Goal: Task Accomplishment & Management: Manage account settings

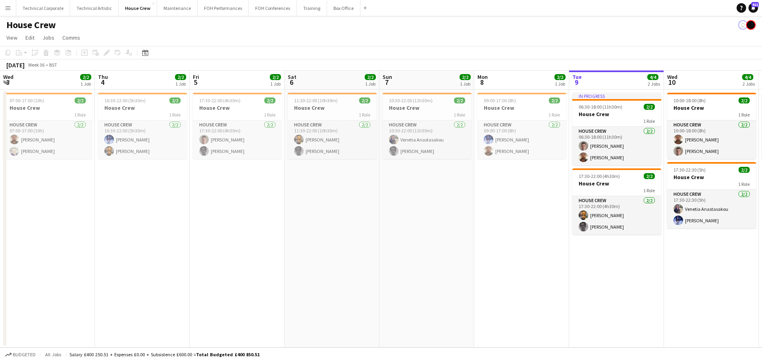
scroll to position [0, 339]
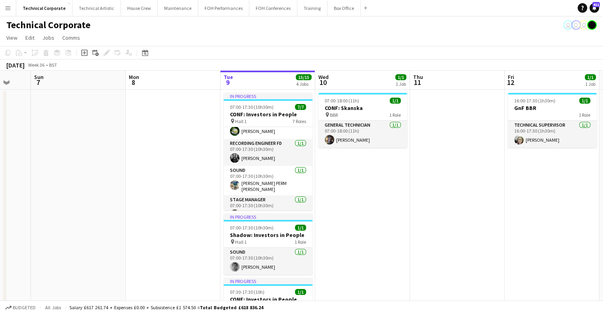
scroll to position [105, 0]
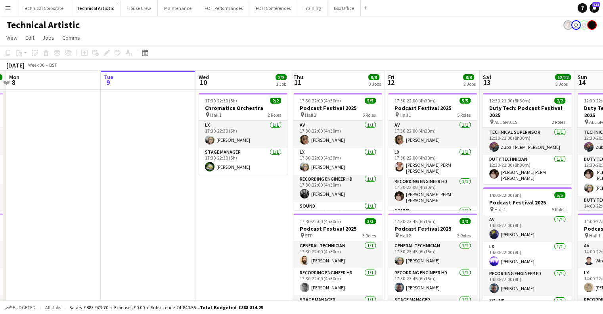
drag, startPoint x: 246, startPoint y: 251, endPoint x: 227, endPoint y: 213, distance: 42.9
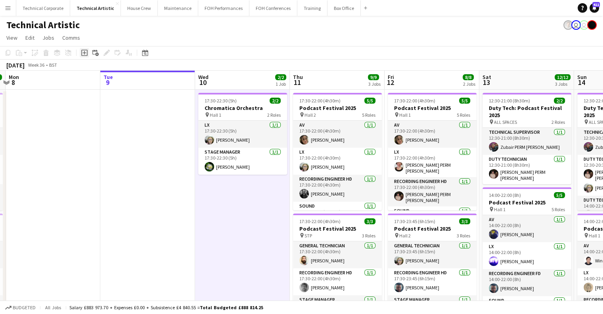
click at [82, 54] on icon at bounding box center [84, 53] width 6 height 6
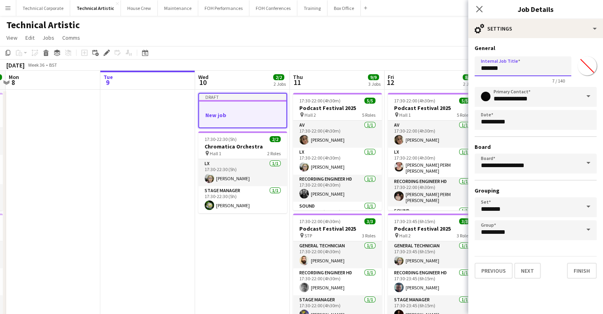
drag, startPoint x: 503, startPoint y: 69, endPoint x: 440, endPoint y: 74, distance: 62.9
click at [436, 73] on body "Menu Boards Boards Boards All jobs Status Workforce Workforce My Workforce Recr…" at bounding box center [301, 299] width 603 height 599
click at [537, 267] on button "Next" at bounding box center [527, 271] width 27 height 16
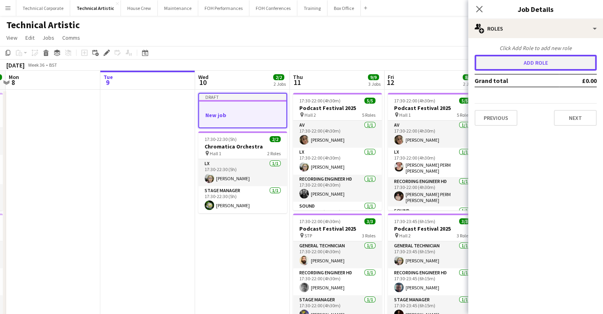
click at [522, 61] on button "Add role" at bounding box center [536, 63] width 122 height 16
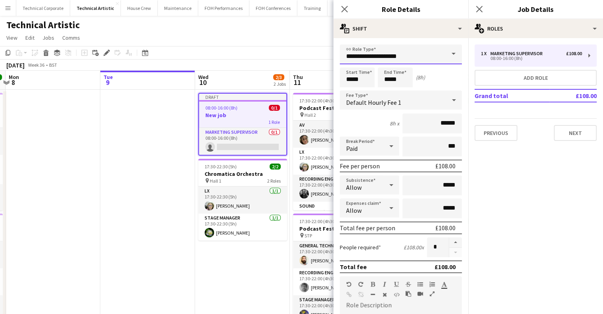
click at [345, 56] on input "**********" at bounding box center [401, 54] width 122 height 20
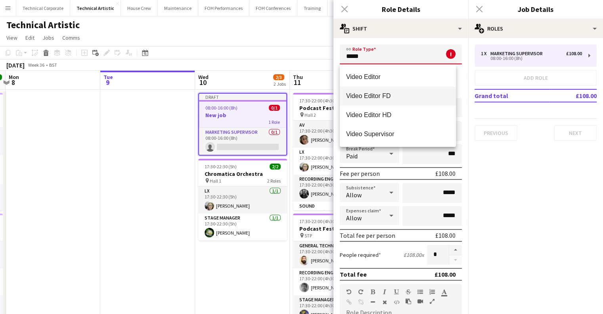
click at [374, 98] on span "Video Editor FD" at bounding box center [398, 96] width 104 height 8
type input "**********"
type input "*******"
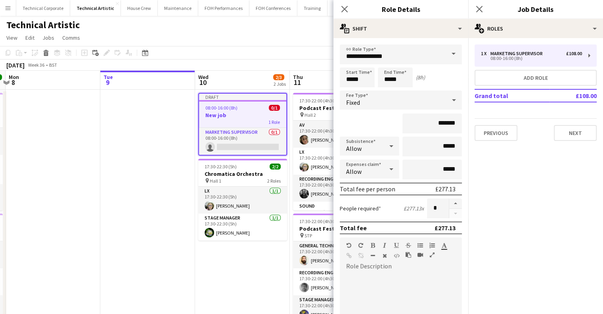
click at [349, 9] on div "Close pop-in" at bounding box center [345, 9] width 22 height 18
click at [347, 8] on icon "Close pop-in" at bounding box center [345, 9] width 8 height 8
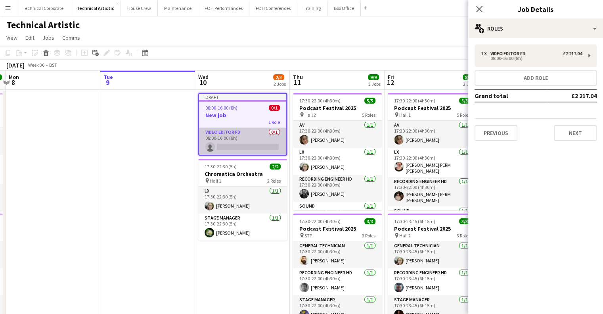
click at [242, 138] on app-card-role "Video Editor FD 0/1 08:00-16:00 (8h) single-neutral-actions" at bounding box center [242, 141] width 87 height 27
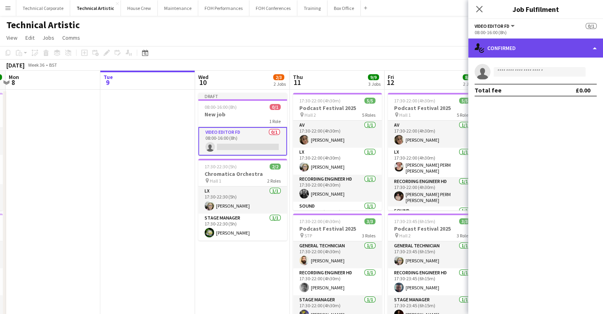
click at [529, 50] on div "single-neutral-actions-check-2 Confirmed" at bounding box center [535, 47] width 135 height 19
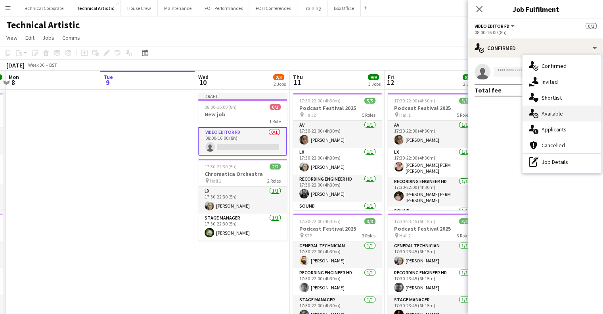
click at [545, 115] on span "Available" at bounding box center [552, 113] width 21 height 7
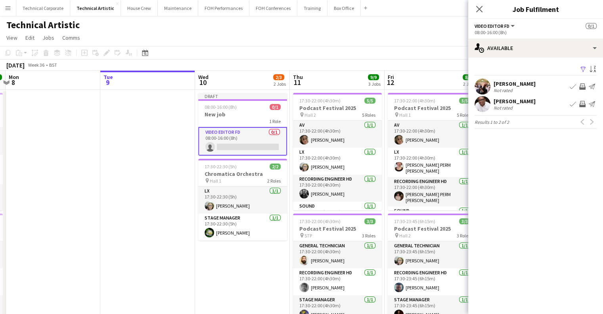
click at [546, 169] on mat-expansion-panel "users Available Filter Sort asc Holly Cassidy Not rated Book crew Invite crew S…" at bounding box center [535, 186] width 135 height 256
click at [244, 113] on h3 "New job" at bounding box center [242, 114] width 89 height 7
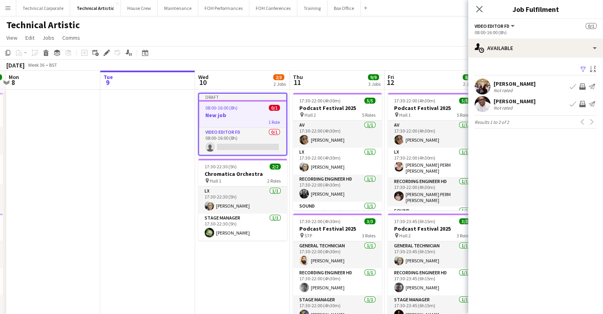
drag, startPoint x: 47, startPoint y: 53, endPoint x: 54, endPoint y: 69, distance: 17.9
click at [47, 53] on icon at bounding box center [46, 54] width 4 height 4
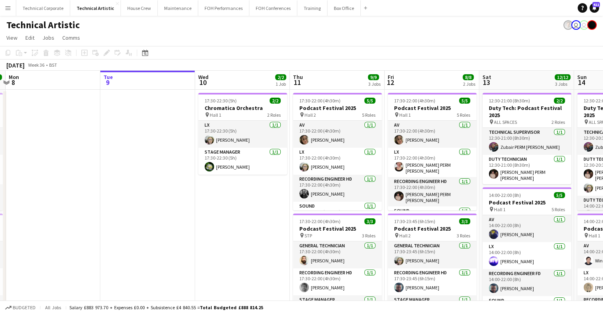
drag, startPoint x: 365, startPoint y: 185, endPoint x: 326, endPoint y: 152, distance: 50.9
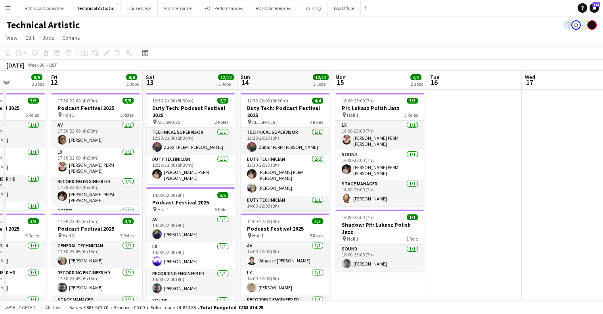
drag, startPoint x: 262, startPoint y: 158, endPoint x: 223, endPoint y: 156, distance: 38.9
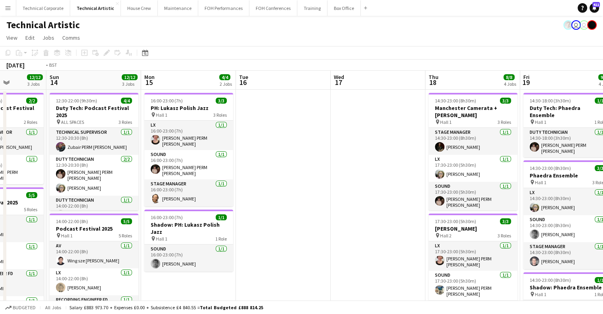
scroll to position [0, 269]
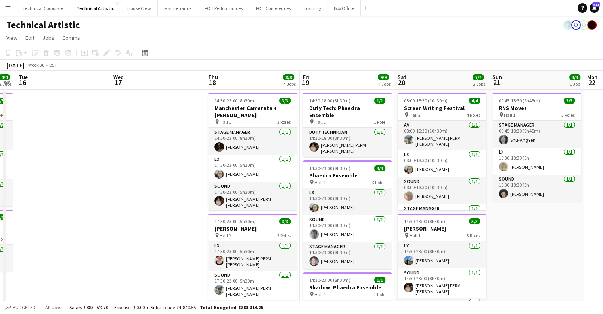
drag, startPoint x: 466, startPoint y: 151, endPoint x: 246, endPoint y: 160, distance: 220.7
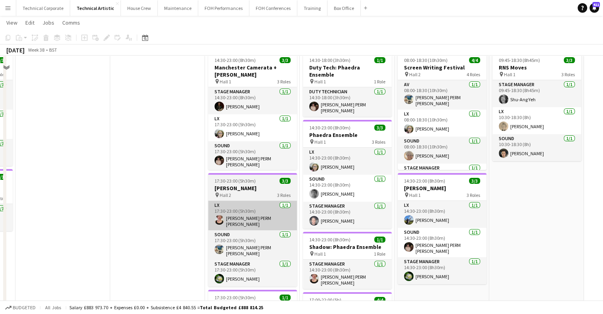
scroll to position [0, 0]
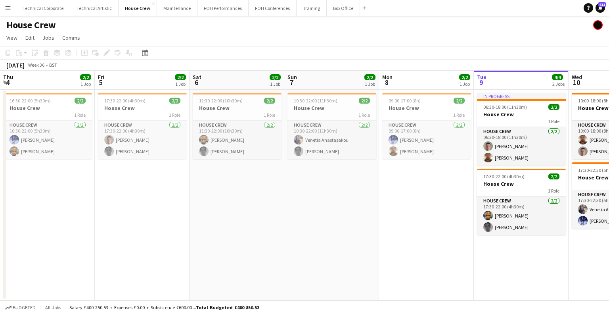
scroll to position [0, 339]
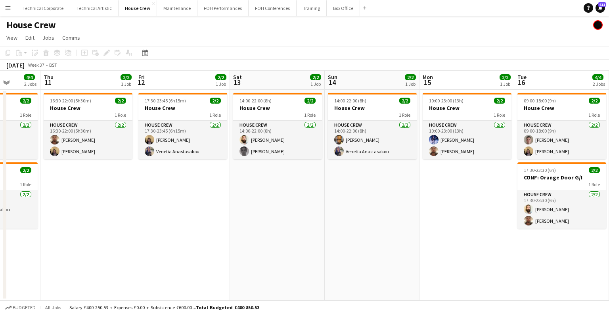
drag, startPoint x: 178, startPoint y: 219, endPoint x: 153, endPoint y: 214, distance: 25.4
click at [142, 216] on app-calendar-viewport "Sun 7 2/2 1 Job Mon 8 2/2 1 Job Tue 9 4/4 2 Jobs Wed 10 4/4 2 Jobs Thu 11 2/2 1…" at bounding box center [304, 186] width 609 height 230
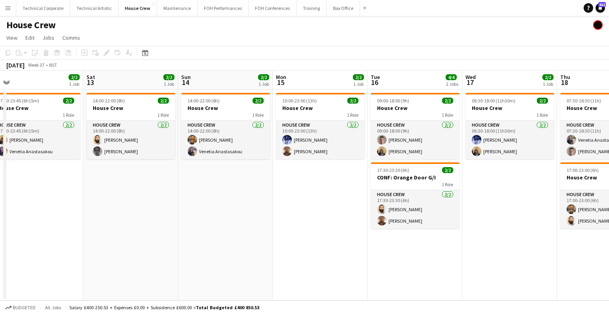
scroll to position [0, 358]
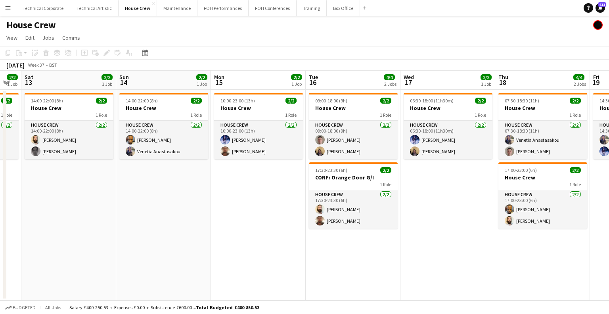
drag, startPoint x: 354, startPoint y: 214, endPoint x: 140, endPoint y: 227, distance: 213.8
click at [140, 227] on app-calendar-viewport "Tue 9 4/4 2 Jobs Wed 10 4/4 2 Jobs Thu 11 2/2 1 Job Fri 12 2/2 1 Job Sat 13 2/2…" at bounding box center [304, 186] width 609 height 230
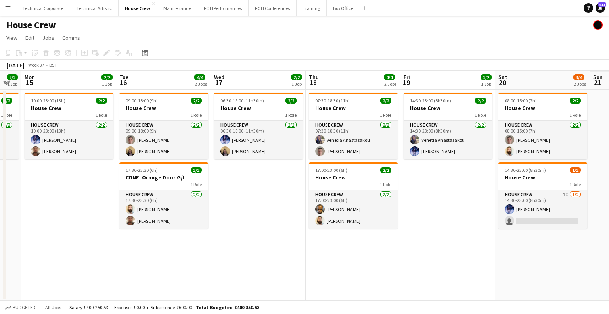
scroll to position [0, 338]
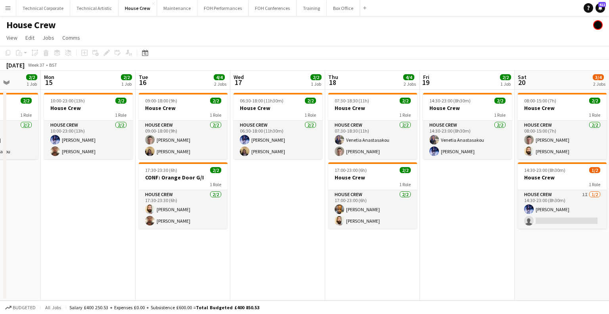
drag, startPoint x: 464, startPoint y: 189, endPoint x: 250, endPoint y: 215, distance: 216.2
click at [265, 213] on app-calendar-viewport "Thu 11 2/2 1 Job Fri 12 2/2 1 Job Sat 13 2/2 1 Job Sun 14 2/2 1 Job Mon 15 2/2 …" at bounding box center [304, 186] width 609 height 230
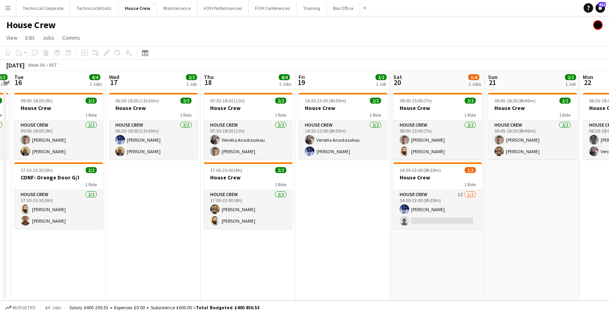
scroll to position [0, 282]
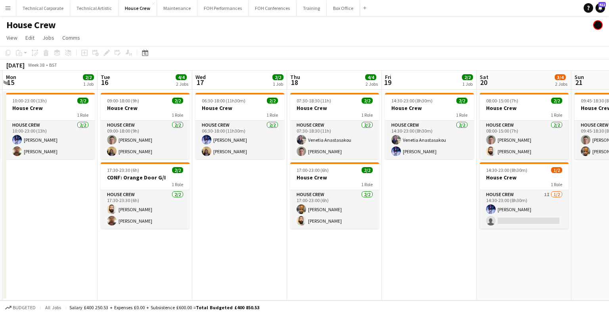
drag, startPoint x: 384, startPoint y: 236, endPoint x: 292, endPoint y: 236, distance: 91.2
click at [292, 236] on app-calendar-viewport "Fri 12 2/2 1 Job Sat 13 2/2 1 Job Sun 14 2/2 1 Job Mon 15 2/2 1 Job Tue 16 4/4 …" at bounding box center [304, 186] width 609 height 230
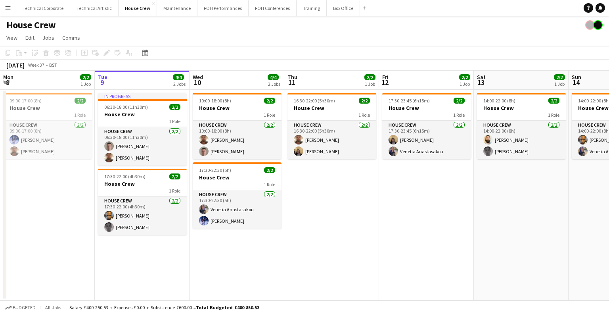
click at [8, 10] on app-icon "Menu" at bounding box center [8, 8] width 6 height 6
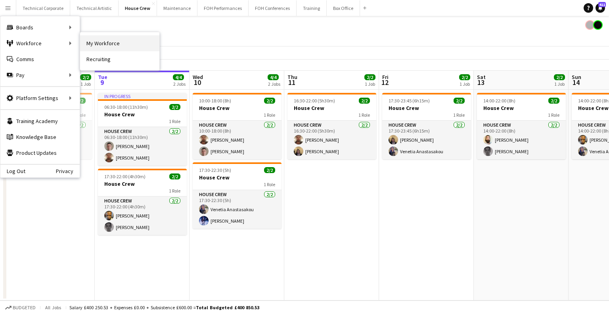
click at [102, 44] on link "My Workforce" at bounding box center [119, 43] width 79 height 16
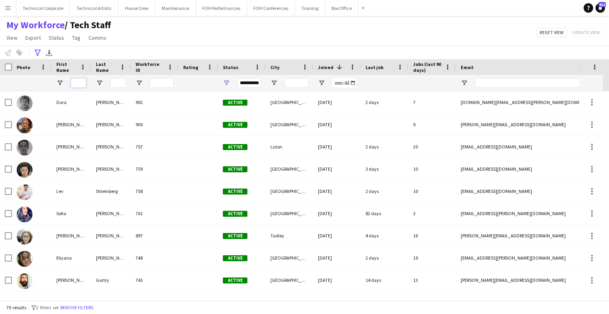
click at [83, 83] on input "First Name Filter Input" at bounding box center [79, 83] width 16 height 10
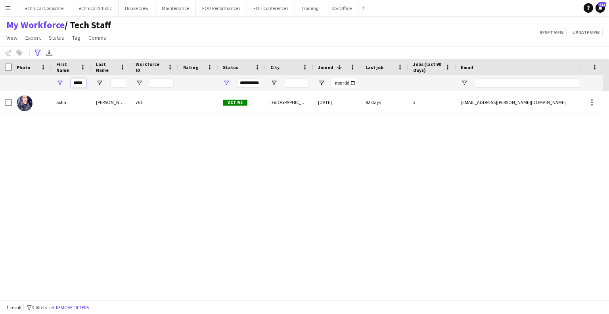
type input "*****"
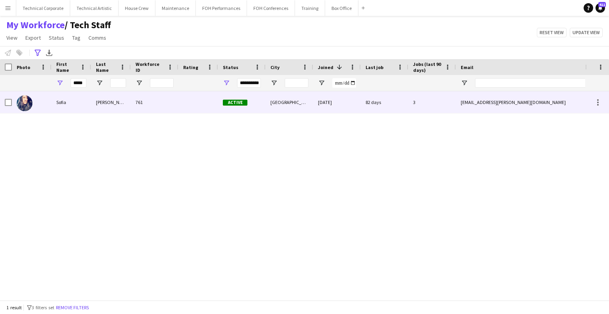
click at [77, 104] on div "Sofia" at bounding box center [72, 102] width 40 height 22
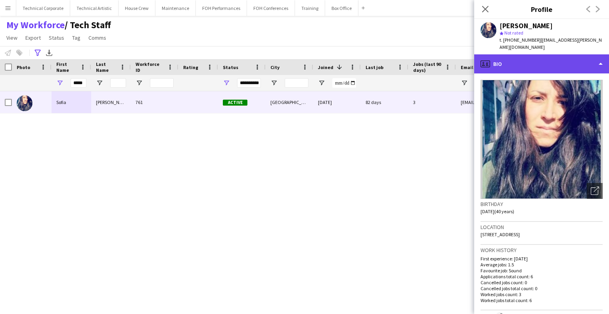
click at [492, 55] on div "profile Bio" at bounding box center [541, 63] width 135 height 19
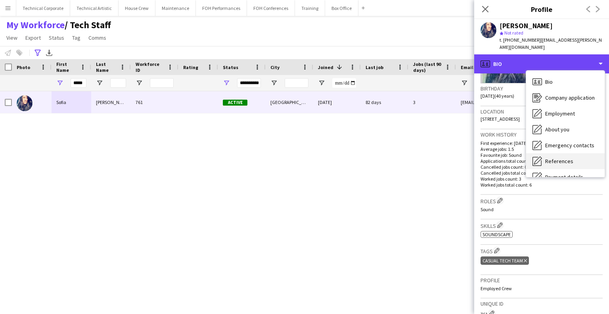
scroll to position [106, 0]
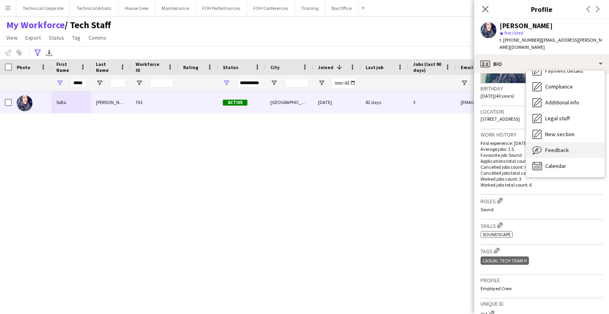
click at [566, 142] on div "Feedback Feedback" at bounding box center [565, 150] width 79 height 16
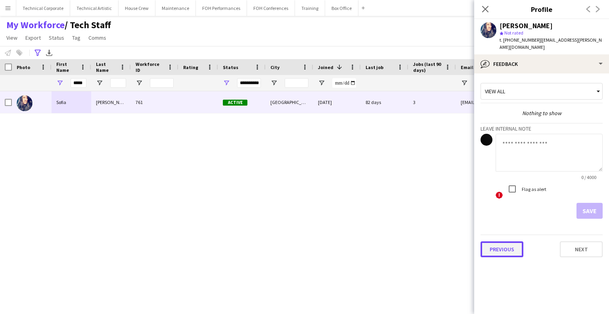
click at [505, 241] on button "Previous" at bounding box center [502, 249] width 43 height 16
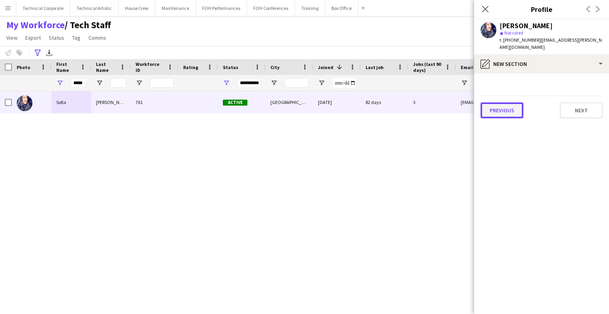
click at [514, 103] on button "Previous" at bounding box center [502, 110] width 43 height 16
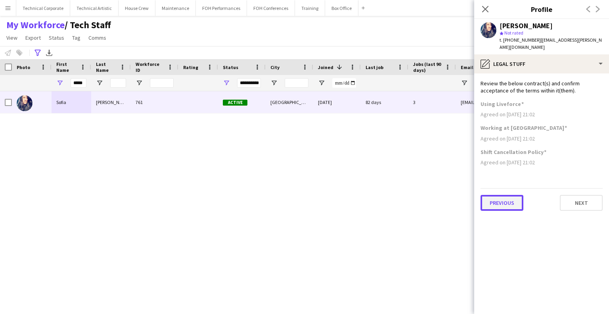
click at [497, 195] on button "Previous" at bounding box center [502, 203] width 43 height 16
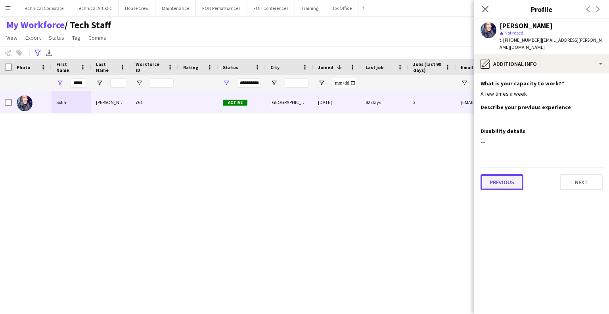
click at [507, 174] on button "Previous" at bounding box center [502, 182] width 43 height 16
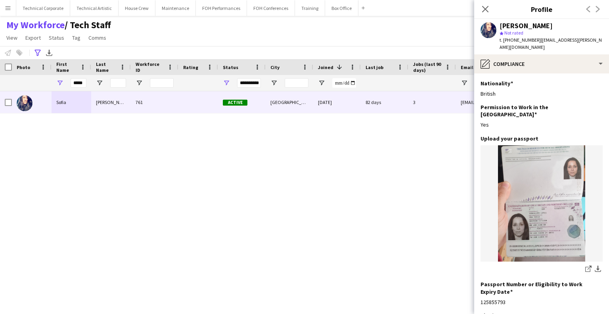
scroll to position [100, 0]
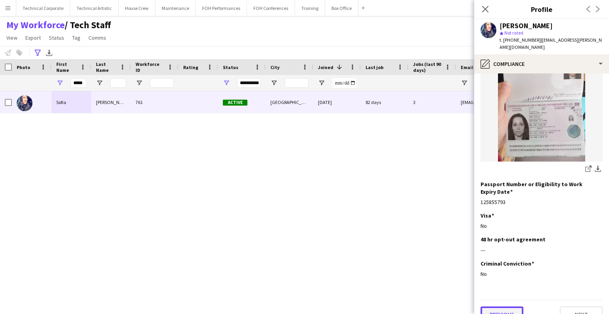
click at [489, 306] on button "Previous" at bounding box center [502, 314] width 43 height 16
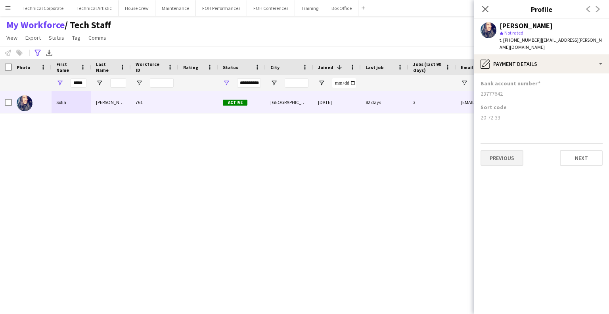
scroll to position [0, 0]
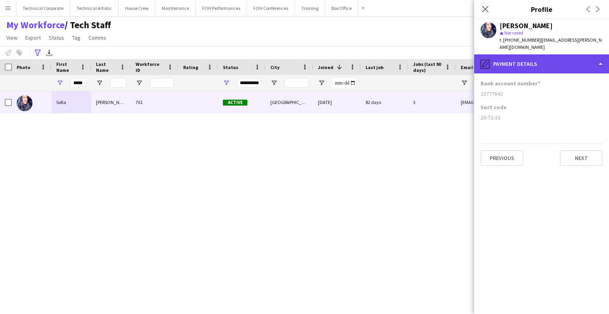
click at [554, 54] on div "pencil4 Payment details" at bounding box center [541, 63] width 135 height 19
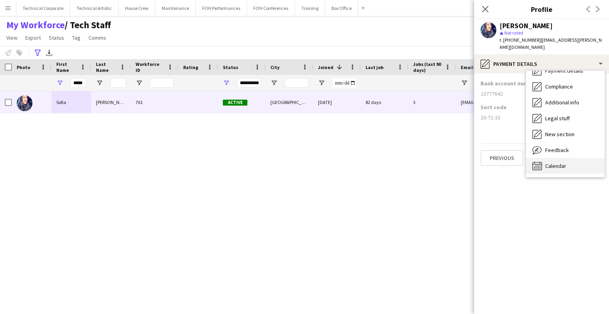
click at [556, 162] on span "Calendar" at bounding box center [555, 165] width 21 height 7
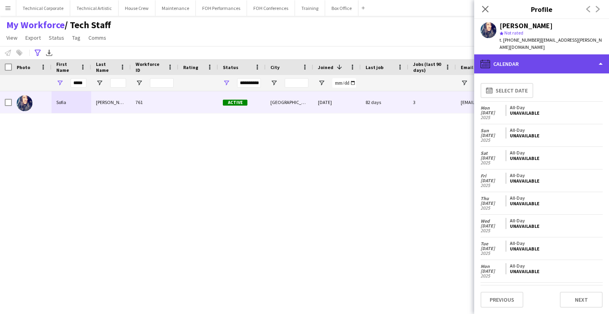
click at [550, 57] on div "calendar-full Calendar" at bounding box center [541, 63] width 135 height 19
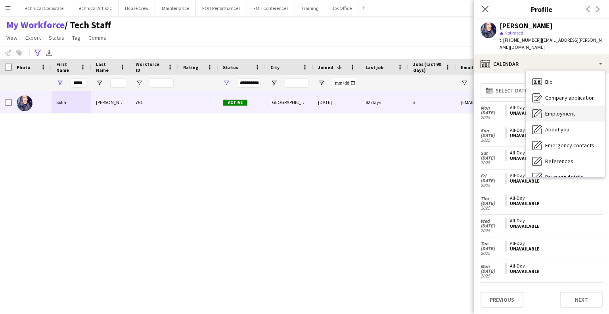
click at [560, 110] on span "Employment" at bounding box center [560, 113] width 30 height 7
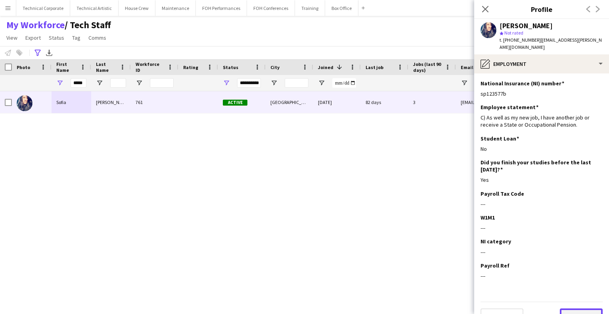
click at [566, 308] on button "Next" at bounding box center [581, 316] width 43 height 16
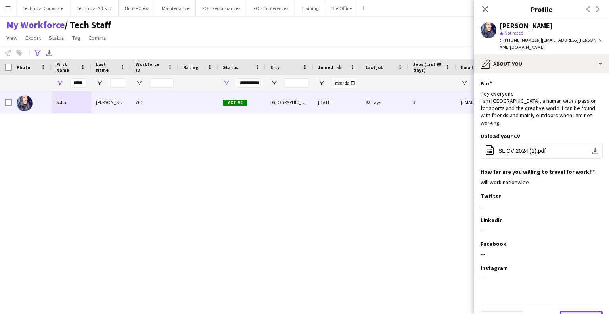
click at [566, 311] on button "Next" at bounding box center [581, 319] width 43 height 16
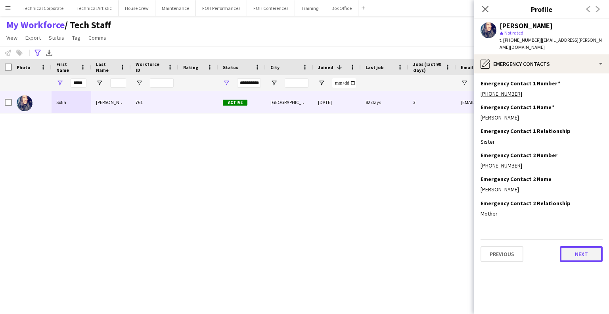
click at [574, 246] on button "Next" at bounding box center [581, 254] width 43 height 16
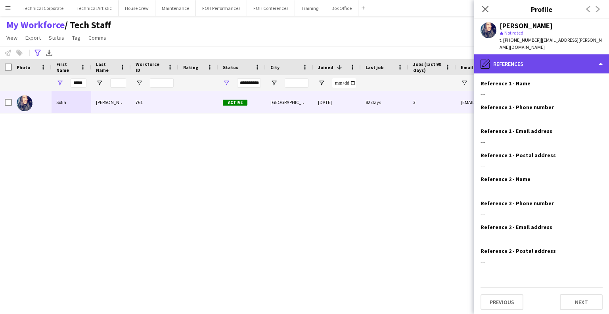
click at [566, 54] on div "pencil4 References" at bounding box center [541, 63] width 135 height 19
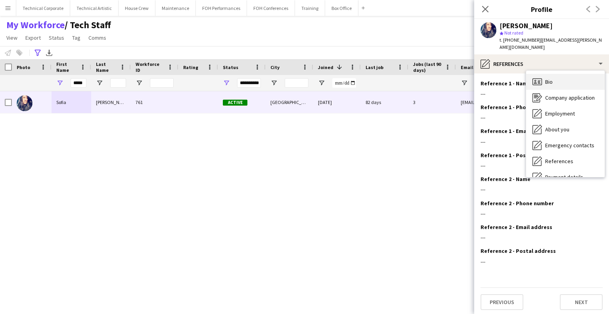
click at [555, 74] on div "Bio Bio" at bounding box center [565, 82] width 79 height 16
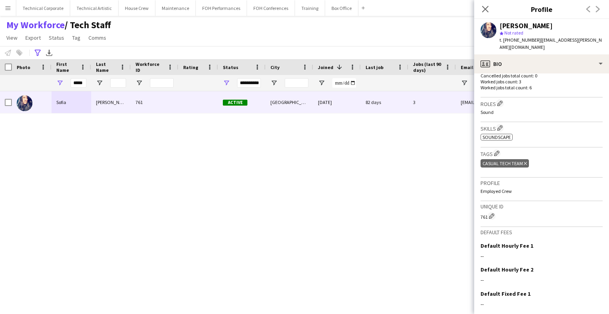
scroll to position [257, 0]
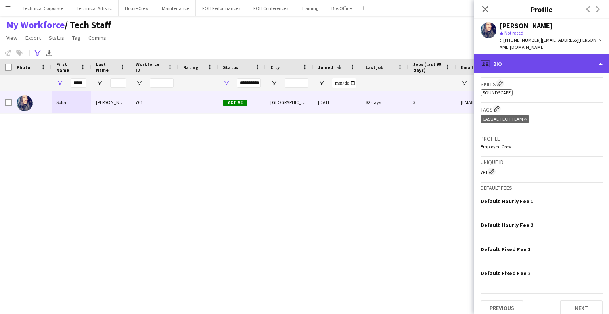
click at [551, 58] on div "profile Bio" at bounding box center [541, 63] width 135 height 19
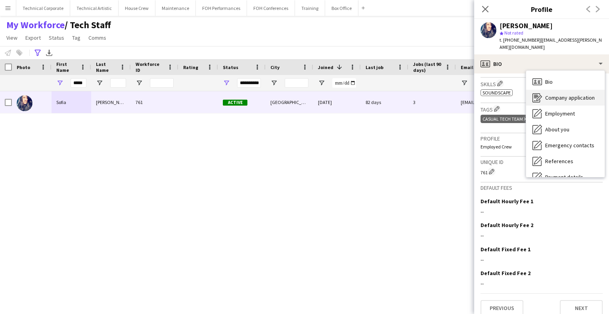
click at [554, 94] on span "Company application" at bounding box center [570, 97] width 50 height 7
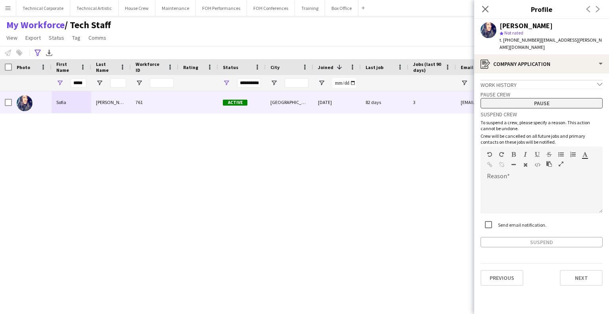
click at [548, 98] on button "Pause" at bounding box center [542, 103] width 122 height 10
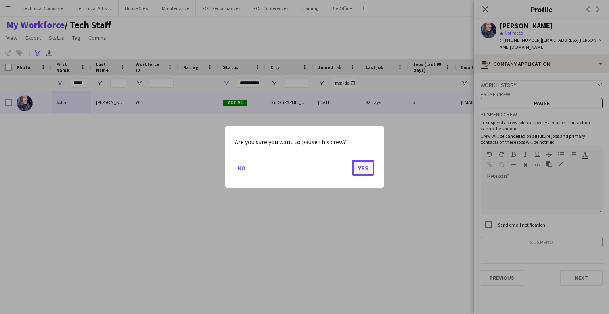
click at [359, 166] on button "Yes" at bounding box center [363, 168] width 22 height 16
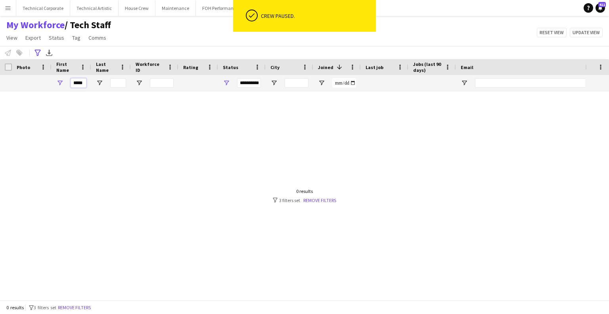
click at [84, 82] on input "*****" at bounding box center [79, 83] width 16 height 10
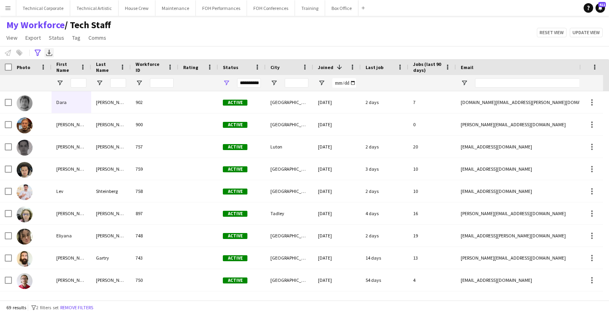
click at [50, 56] on icon at bounding box center [49, 55] width 6 height 2
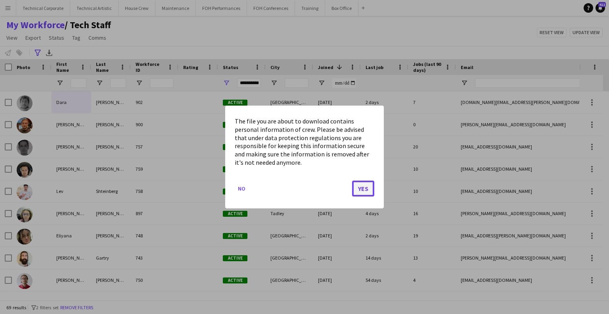
click at [359, 192] on button "Yes" at bounding box center [363, 188] width 22 height 16
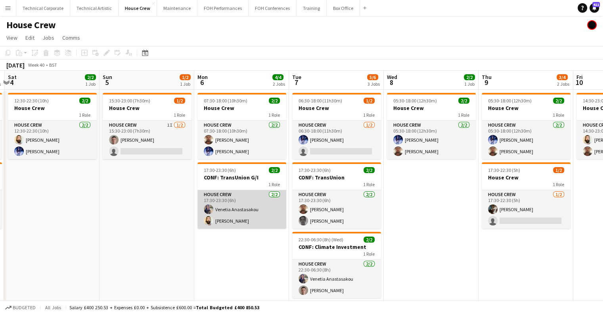
scroll to position [0, 318]
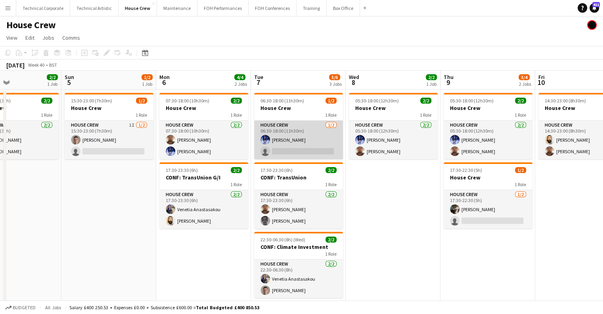
click at [303, 149] on app-card-role "House Crew [DATE] 06:30-18:00 (11h30m) [PERSON_NAME] single-neutral-actions" at bounding box center [298, 140] width 89 height 38
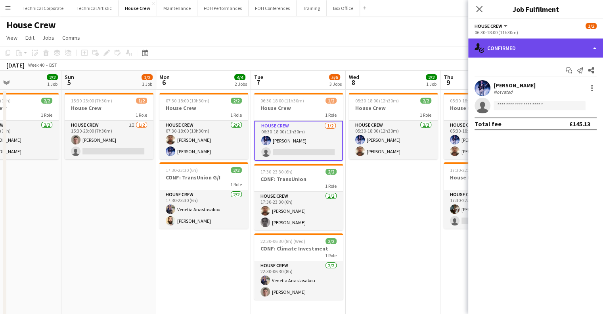
click at [554, 42] on div "single-neutral-actions-check-2 Confirmed" at bounding box center [535, 47] width 135 height 19
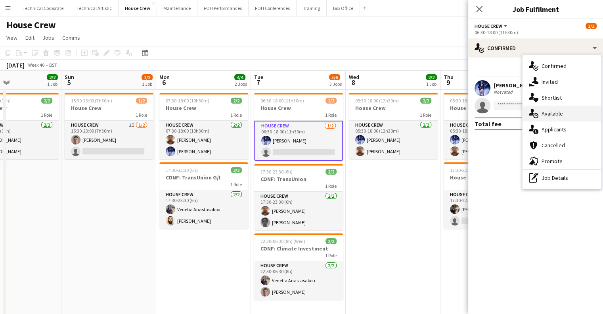
click at [546, 107] on div "single-neutral-actions-upload Available" at bounding box center [562, 114] width 79 height 16
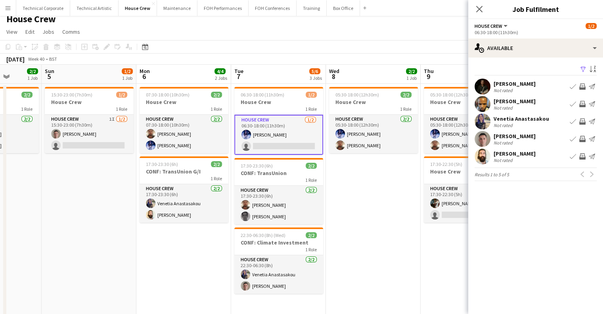
scroll to position [7, 0]
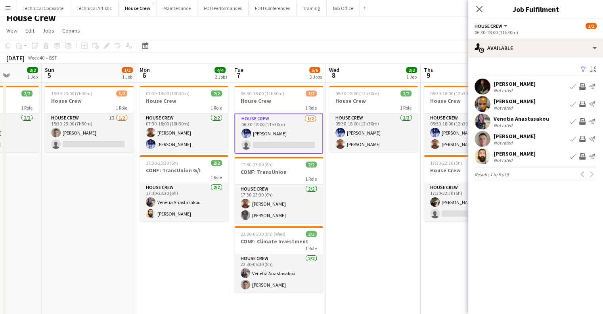
click at [500, 82] on div "[PERSON_NAME]" at bounding box center [515, 83] width 42 height 7
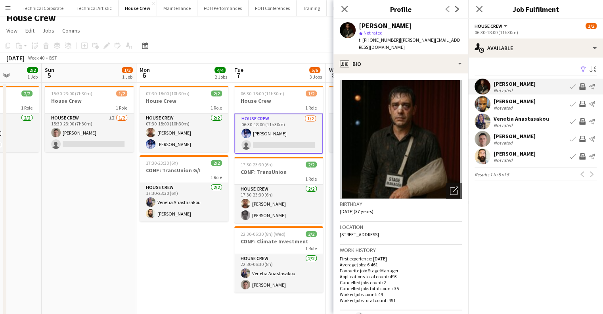
click at [500, 82] on div "[PERSON_NAME]" at bounding box center [515, 83] width 42 height 7
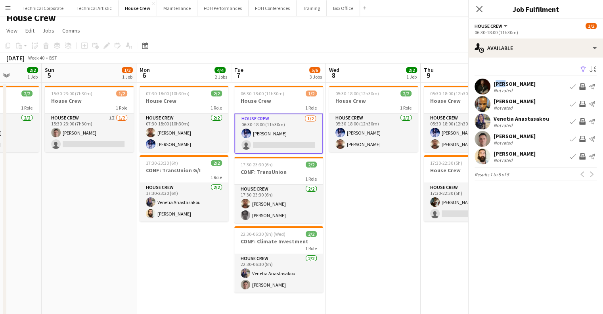
click at [500, 82] on div "[PERSON_NAME]" at bounding box center [515, 83] width 42 height 7
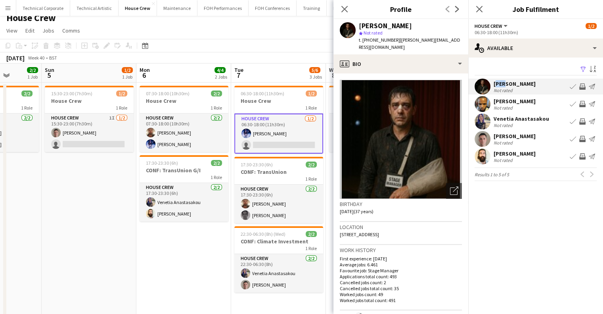
click at [500, 82] on div "[PERSON_NAME]" at bounding box center [515, 83] width 42 height 7
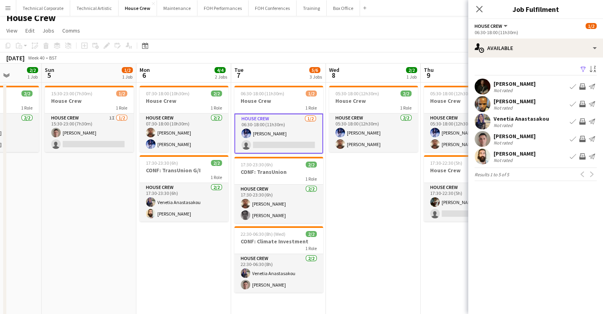
click at [500, 82] on div "[PERSON_NAME]" at bounding box center [515, 83] width 42 height 7
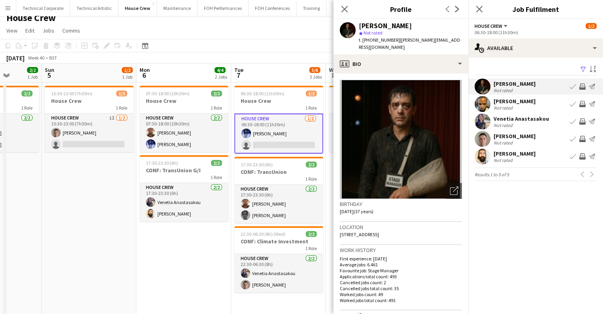
click at [500, 82] on div "[PERSON_NAME]" at bounding box center [515, 83] width 42 height 7
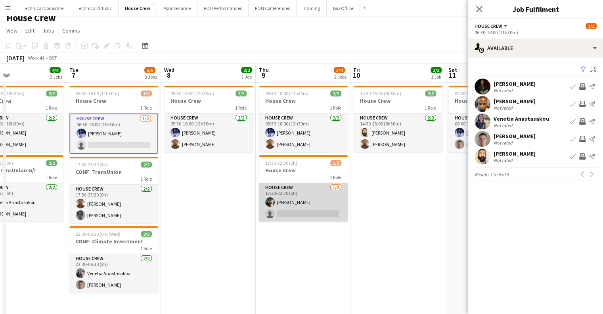
scroll to position [0, 314]
click at [291, 211] on app-card-role "House Crew [DATE] 17:30-22:30 (5h) [PERSON_NAME] single-neutral-actions" at bounding box center [302, 202] width 89 height 38
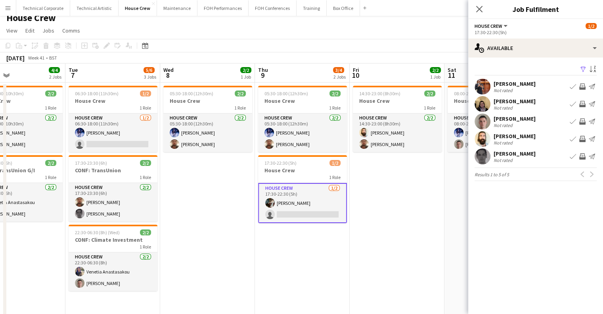
click at [585, 122] on app-icon "Invite crew" at bounding box center [583, 121] width 6 height 6
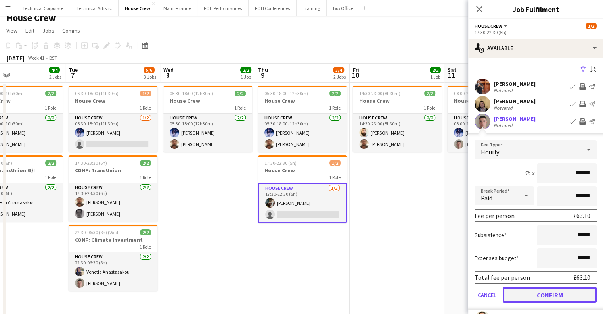
click at [541, 287] on button "Confirm" at bounding box center [550, 295] width 94 height 16
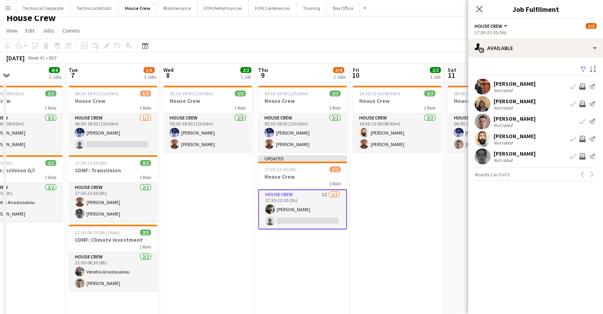
click at [425, 215] on app-date-cell "14:30-23:00 (8h30m) 2/2 House Crew 1 Role House Crew [DATE] 14:30-23:00 (8h30m)…" at bounding box center [397, 199] width 95 height 233
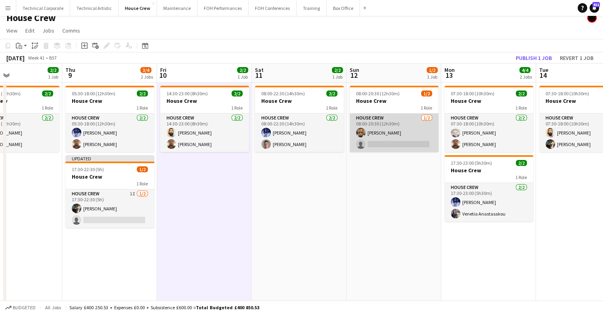
click at [404, 134] on app-card-role "House Crew [DATE] 08:00-20:30 (12h30m) [PERSON_NAME] single-neutral-actions" at bounding box center [394, 132] width 89 height 38
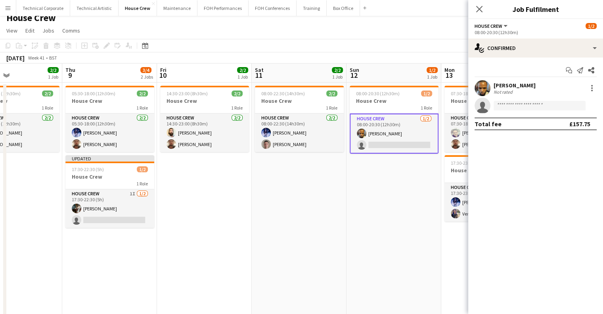
scroll to position [0, 262]
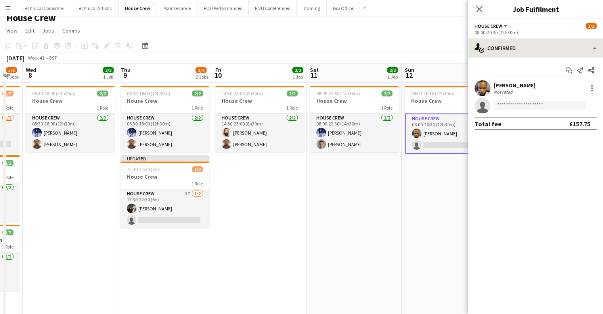
drag, startPoint x: 404, startPoint y: 134, endPoint x: 518, endPoint y: 51, distance: 140.7
click at [518, 51] on body "Menu Boards Boards Boards All jobs Status Workforce Workforce My Workforce Recr…" at bounding box center [301, 161] width 603 height 336
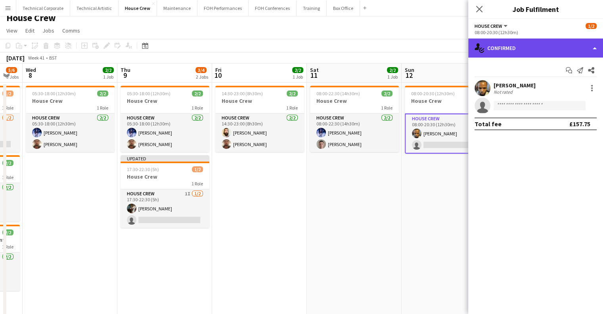
click at [518, 51] on div "single-neutral-actions-check-2 Confirmed" at bounding box center [535, 47] width 135 height 19
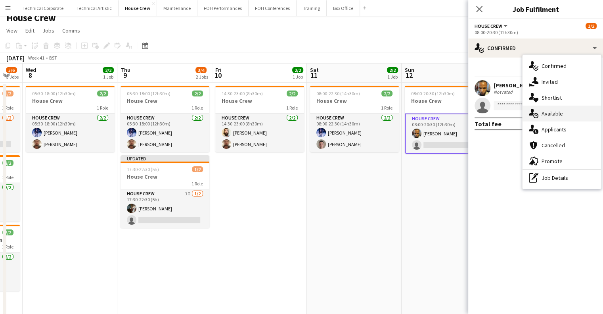
click at [539, 109] on div "single-neutral-actions-upload Available" at bounding box center [562, 114] width 79 height 16
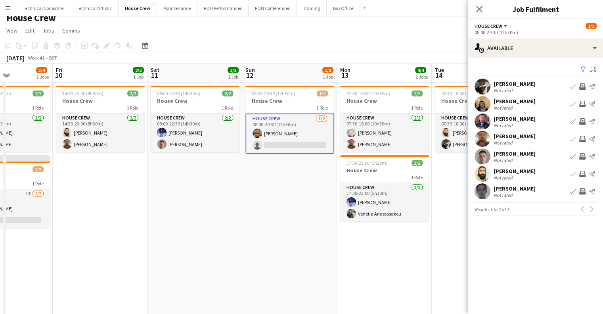
scroll to position [0, 327]
drag, startPoint x: 584, startPoint y: 90, endPoint x: 308, endPoint y: -48, distance: 308.3
click at [308, 0] on html "Menu Boards Boards Boards All jobs Status Workforce Workforce My Workforce Recr…" at bounding box center [301, 161] width 603 height 336
click at [585, 83] on app-icon "Invite crew" at bounding box center [583, 86] width 6 height 6
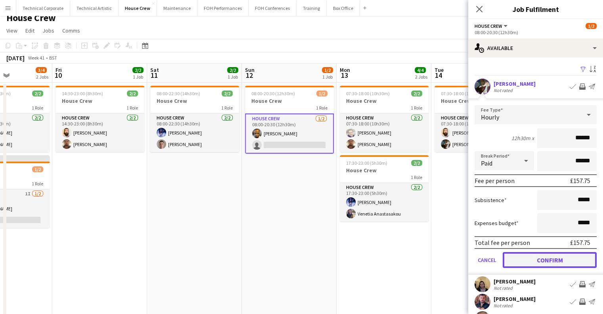
click at [555, 258] on button "Confirm" at bounding box center [550, 260] width 94 height 16
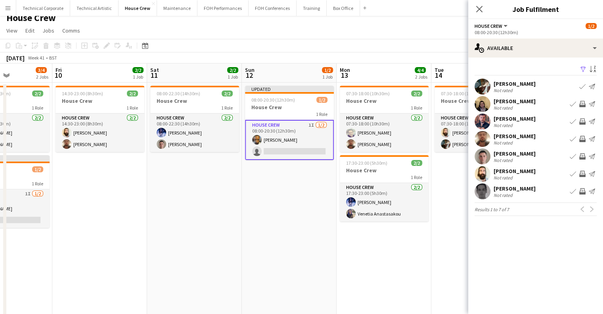
click at [335, 246] on app-date-cell "Updated 08:00-20:30 (12h30m) 1/2 House Crew 1 Role House Crew 1I [DATE] 08:00-2…" at bounding box center [289, 199] width 95 height 233
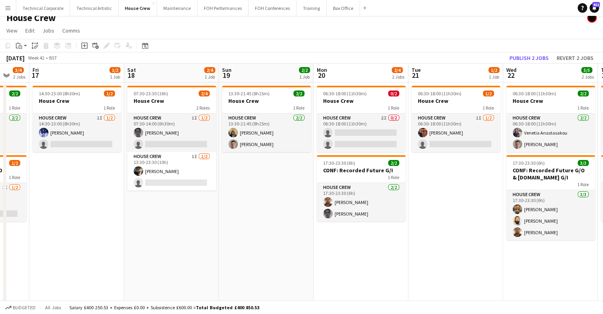
scroll to position [0, 308]
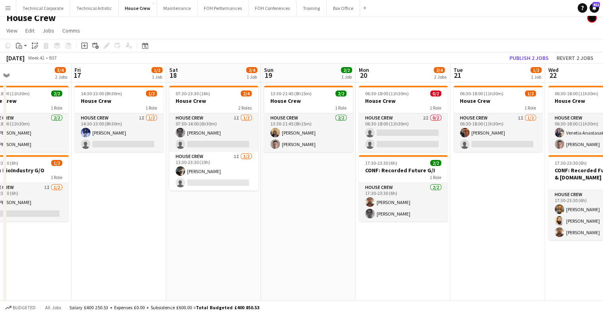
click at [335, 246] on app-date-cell "13:30-21:45 (8h15m) 2/2 House Crew 1 Role House Crew [DATE] 13:30-21:45 (8h15m)…" at bounding box center [308, 199] width 95 height 233
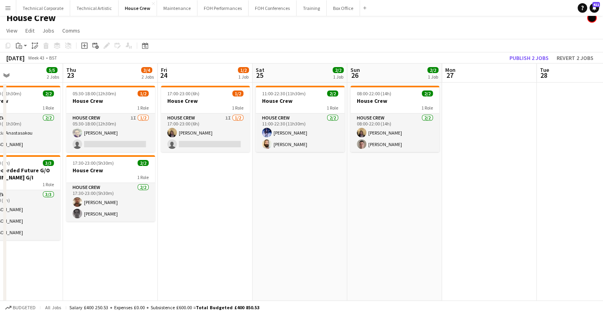
scroll to position [0, 296]
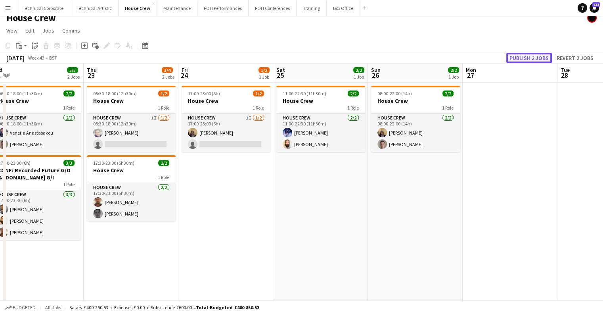
click at [538, 63] on button "Publish 2 jobs" at bounding box center [530, 58] width 46 height 10
click at [538, 63] on div "Publish 2 jobs Revert 2 jobs" at bounding box center [545, 58] width 118 height 10
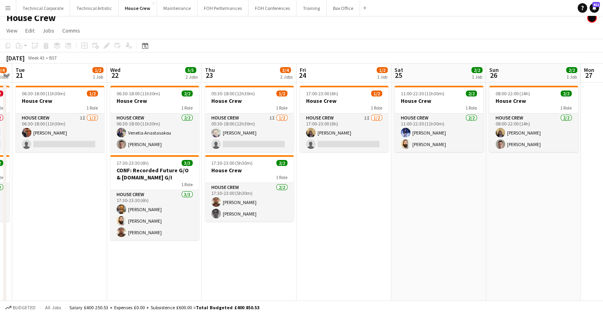
scroll to position [0, 271]
